Goal: Find contact information: Find contact information

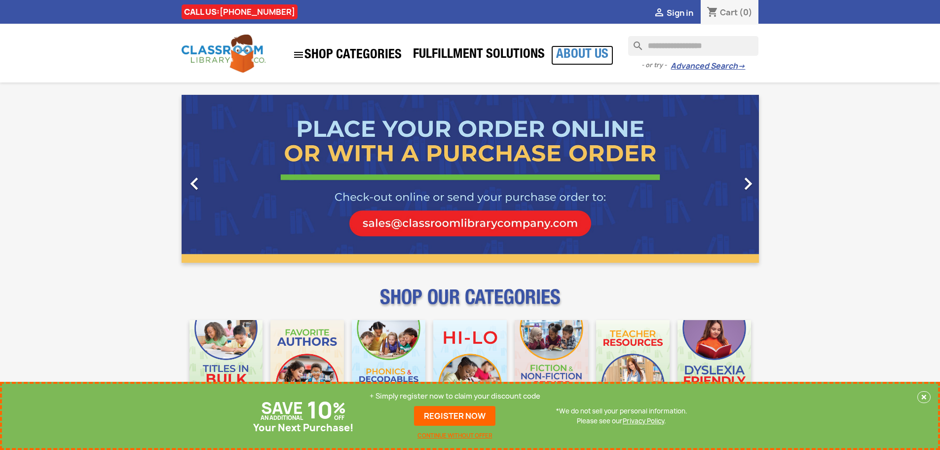
click at [573, 52] on link "About Us" at bounding box center [582, 55] width 62 height 20
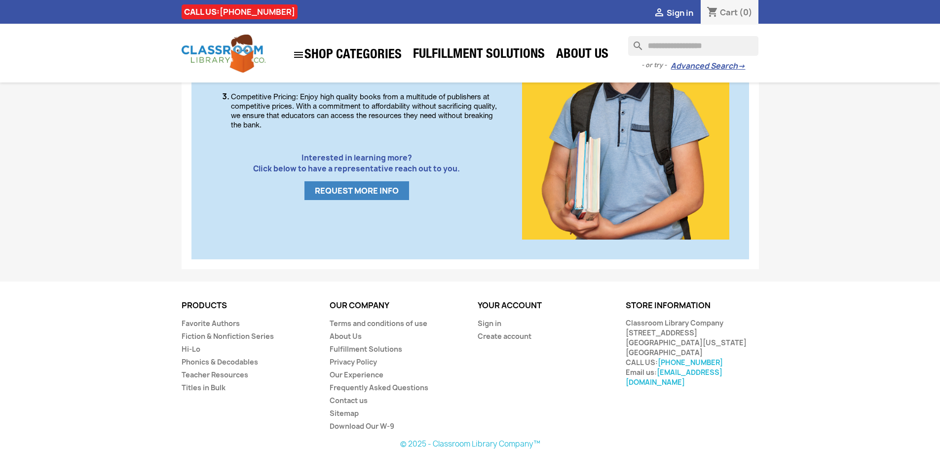
scroll to position [572, 0]
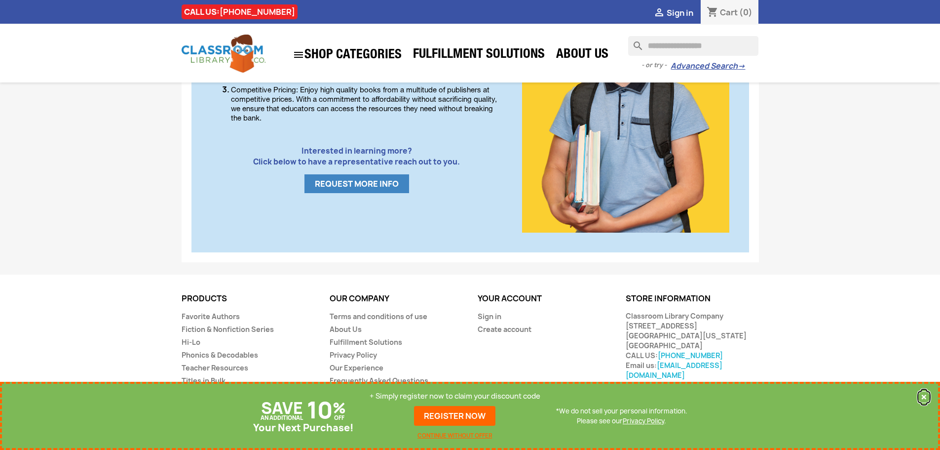
click at [925, 396] on button "×" at bounding box center [923, 397] width 13 height 12
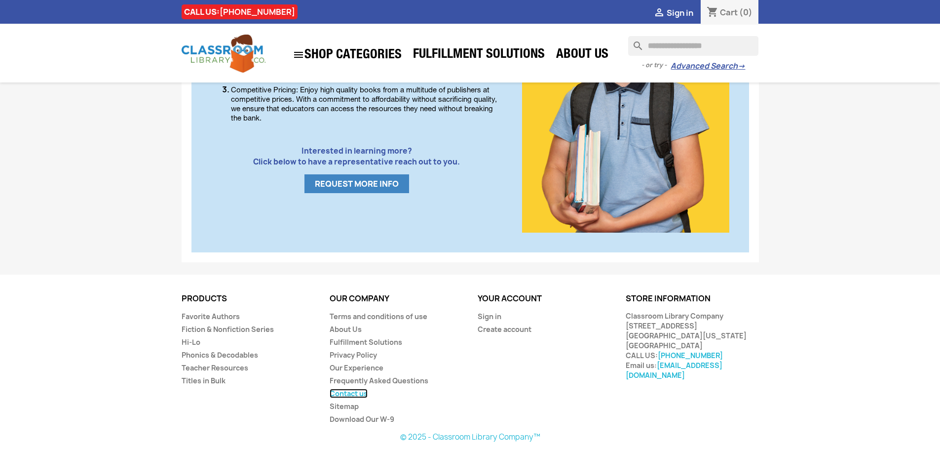
click at [362, 393] on link "Contact us" at bounding box center [349, 392] width 38 height 9
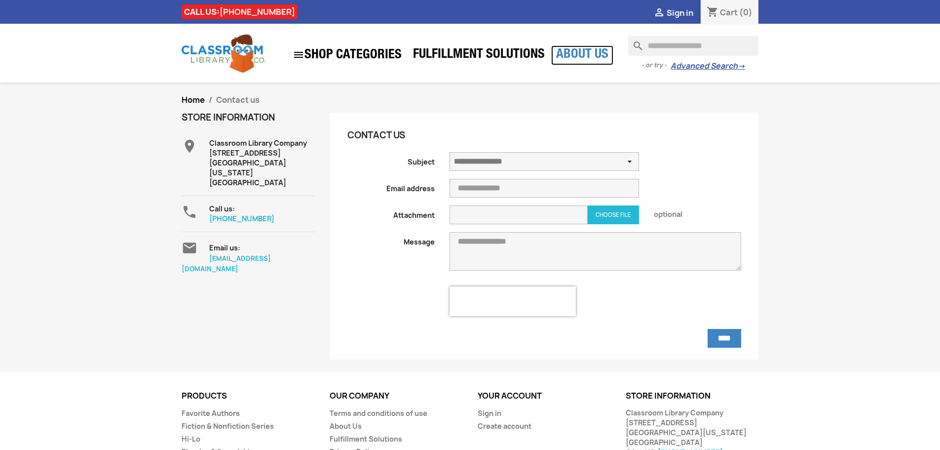
click at [571, 50] on link "About Us" at bounding box center [582, 55] width 62 height 20
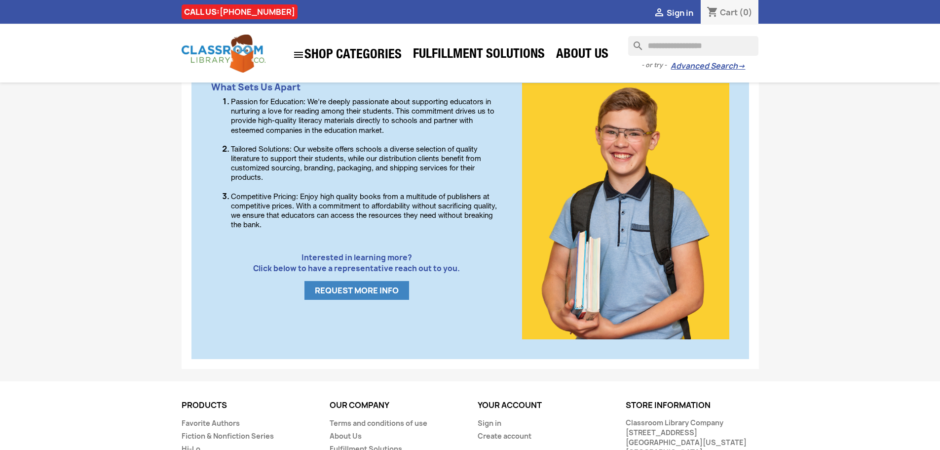
scroll to position [493, 0]
